Goal: Transaction & Acquisition: Purchase product/service

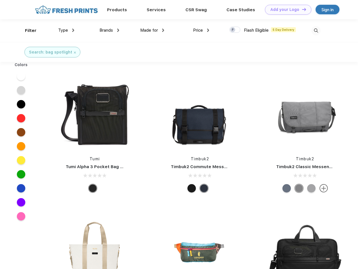
click at [286, 10] on link "Add your Logo Design Tool" at bounding box center [288, 10] width 46 height 10
click at [0, 0] on div "Design Tool" at bounding box center [0, 0] width 0 height 0
click at [301, 9] on link "Add your Logo Design Tool" at bounding box center [288, 10] width 46 height 10
click at [27, 31] on div "Filter" at bounding box center [31, 31] width 12 height 6
click at [66, 30] on span "Type" at bounding box center [63, 30] width 10 height 5
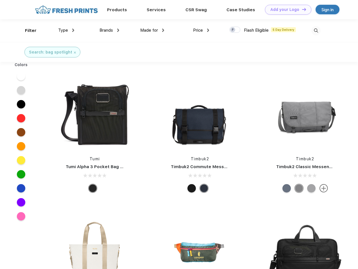
click at [109, 30] on span "Brands" at bounding box center [105, 30] width 13 height 5
click at [152, 30] on span "Made for" at bounding box center [149, 30] width 18 height 5
click at [201, 30] on span "Price" at bounding box center [198, 30] width 10 height 5
click at [235, 30] on div at bounding box center [234, 30] width 11 height 6
click at [233, 30] on input "checkbox" at bounding box center [231, 28] width 4 height 4
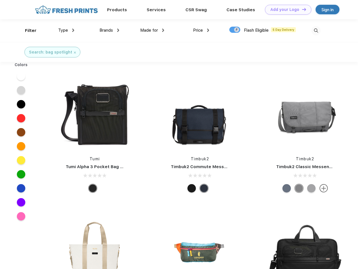
click at [315, 31] on img at bounding box center [315, 30] width 9 height 9
